Goal: Information Seeking & Learning: Learn about a topic

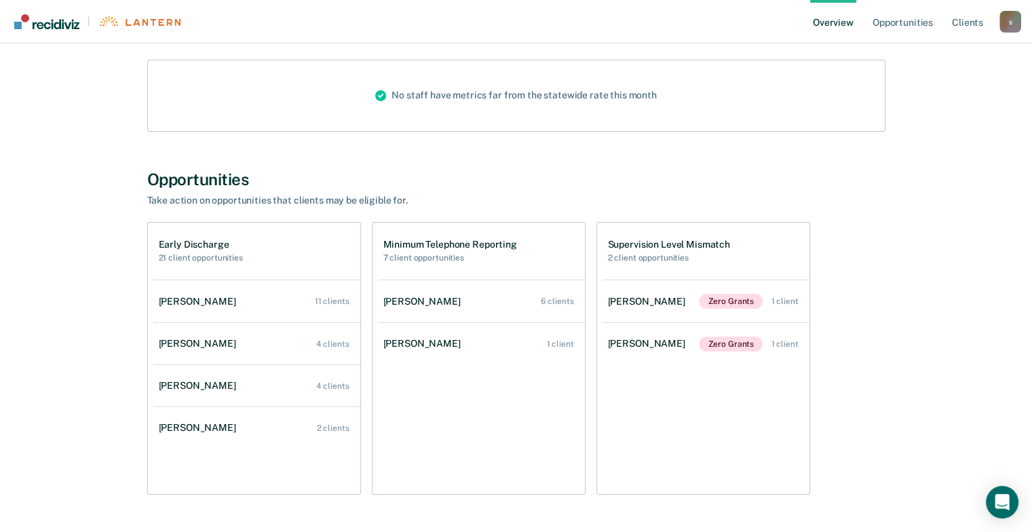
scroll to position [203, 0]
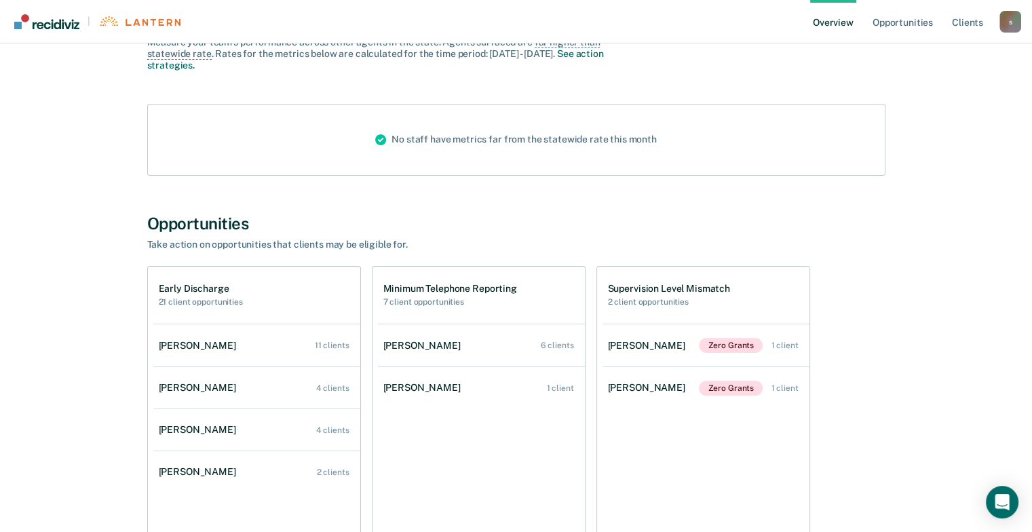
scroll to position [203, 0]
